Goal: Understand process/instructions

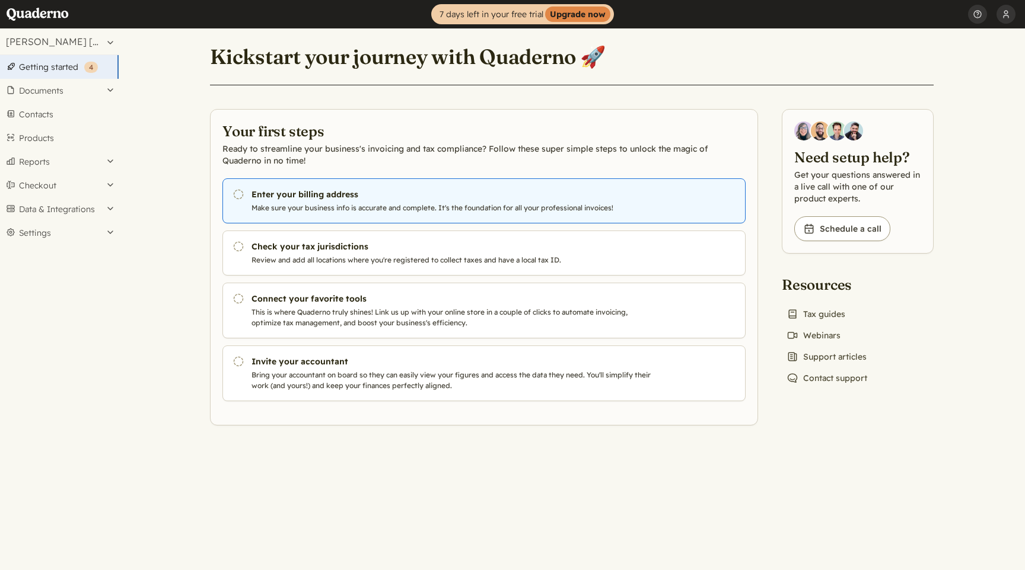
click at [329, 195] on h3 "Enter your billing address" at bounding box center [453, 195] width 404 height 12
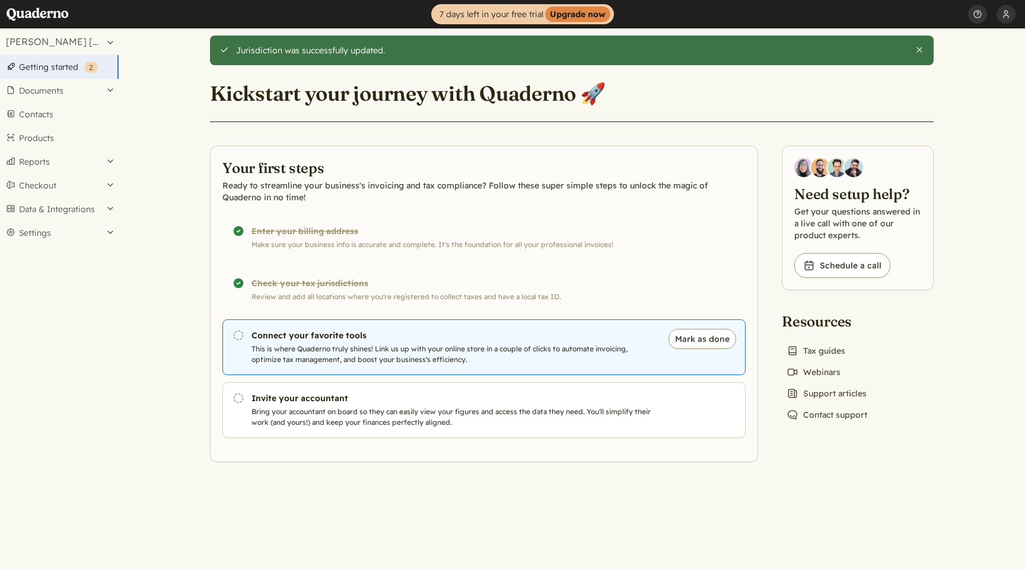
click at [399, 355] on p "This is where Quaderno truly shines! Link us up with your online store in a cou…" at bounding box center [453, 354] width 404 height 21
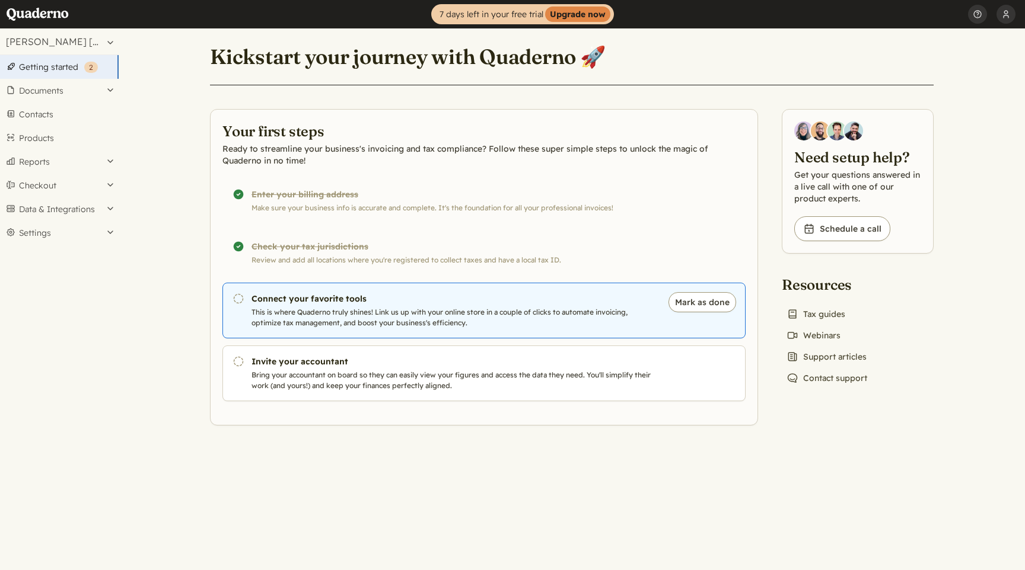
click at [509, 306] on link "Pending Connect your favorite tools This is where Quaderno truly shines! Link u…" at bounding box center [483, 311] width 523 height 56
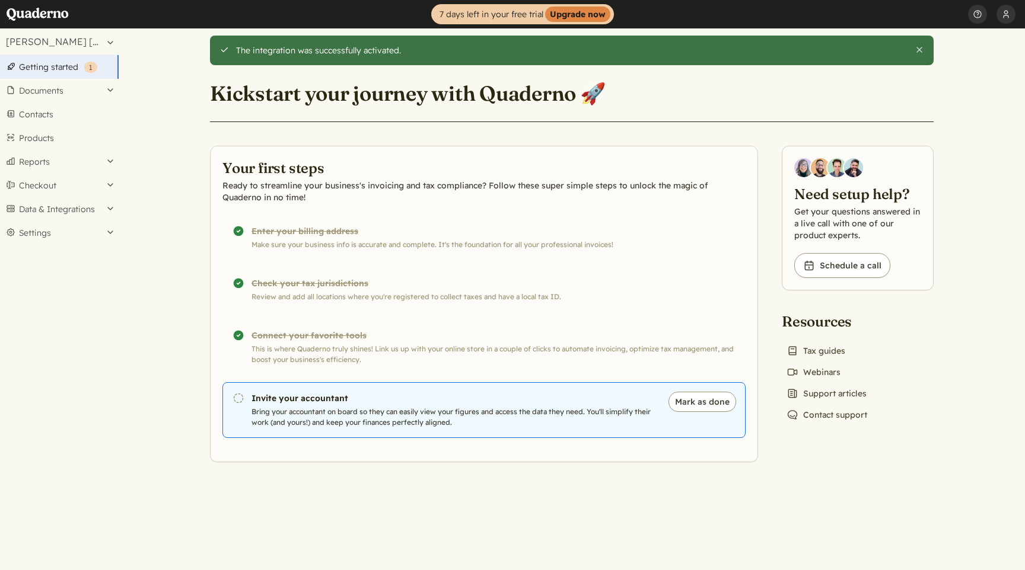
click at [412, 422] on p "Bring your accountant on board so they can easily view your figures and access …" at bounding box center [453, 417] width 404 height 21
